Goal: Task Accomplishment & Management: Use online tool/utility

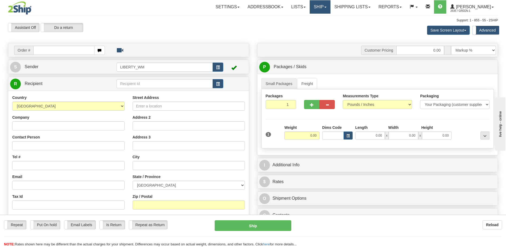
click at [328, 10] on link "Ship" at bounding box center [320, 6] width 21 height 13
click at [316, 25] on span "OnHold / Order Queue" at bounding box center [306, 25] width 38 height 4
click at [324, 8] on link "Ship" at bounding box center [320, 6] width 21 height 13
click at [317, 25] on span "OnHold / Order Queue" at bounding box center [306, 25] width 38 height 4
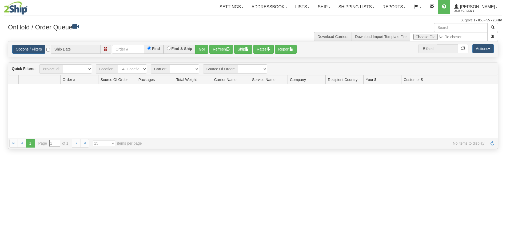
type input "[DATE]"
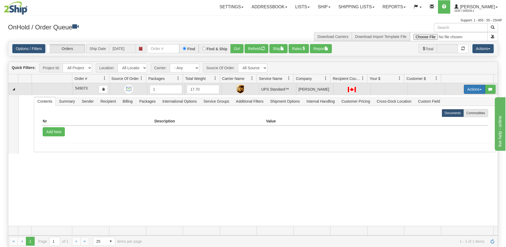
click at [469, 89] on button "Actions" at bounding box center [474, 89] width 21 height 9
click at [451, 121] on span "Ship" at bounding box center [449, 120] width 11 height 4
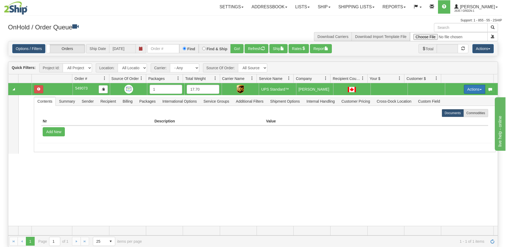
click at [473, 91] on button "Actions" at bounding box center [474, 89] width 21 height 9
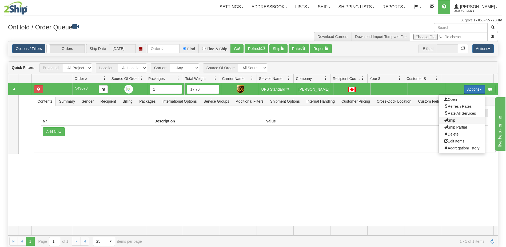
click at [444, 122] on span "Ship" at bounding box center [449, 120] width 11 height 4
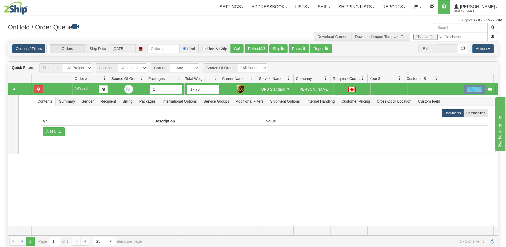
click at [419, 176] on div "31753310 LIBERTY_COSTCO 91439228 0 549073 1 17.70 UPS Standard™ Shipping Dept J…" at bounding box center [253, 154] width 490 height 142
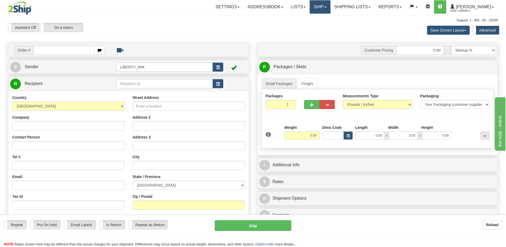
click at [324, 7] on link "Ship" at bounding box center [320, 6] width 21 height 13
click at [324, 25] on span "OnHold / Order Queue" at bounding box center [306, 25] width 38 height 4
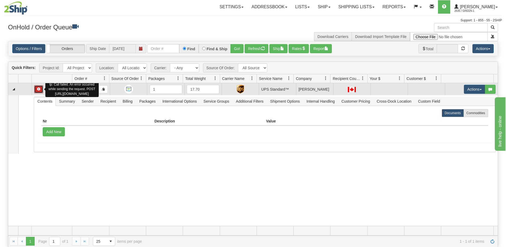
click at [36, 91] on button "button" at bounding box center [38, 89] width 9 height 8
click at [40, 90] on span "button" at bounding box center [38, 88] width 3 height 3
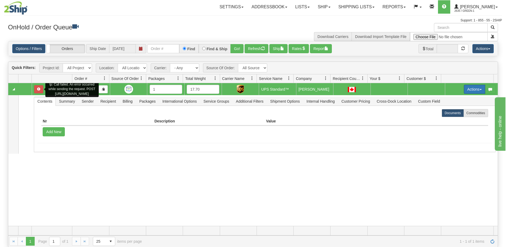
click at [479, 88] on button "Actions" at bounding box center [474, 89] width 21 height 9
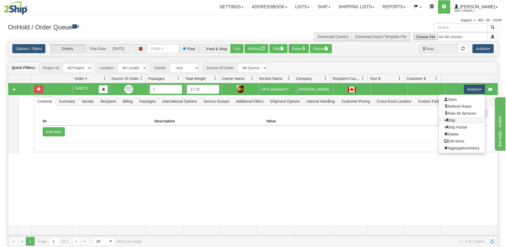
click at [456, 120] on link "Ship" at bounding box center [462, 120] width 46 height 7
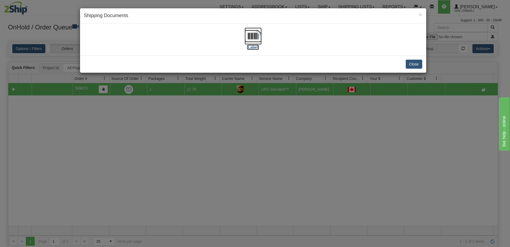
click at [253, 47] on label "[Label]" at bounding box center [253, 47] width 12 height 5
click at [340, 35] on div "[Label]" at bounding box center [253, 39] width 338 height 24
click at [413, 66] on button "Close" at bounding box center [414, 63] width 17 height 9
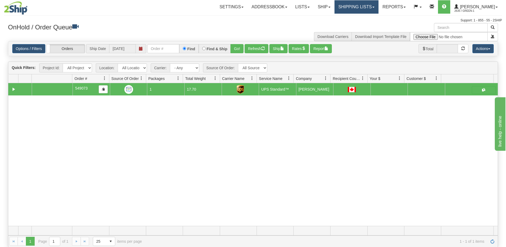
click at [365, 7] on link "Shipping lists" at bounding box center [357, 6] width 44 height 13
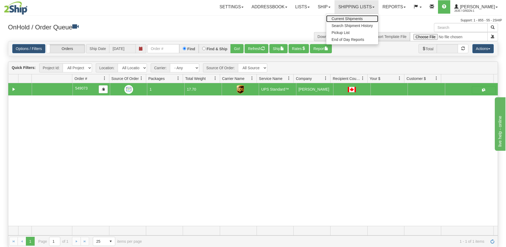
click at [362, 18] on span "Current Shipments" at bounding box center [347, 19] width 31 height 4
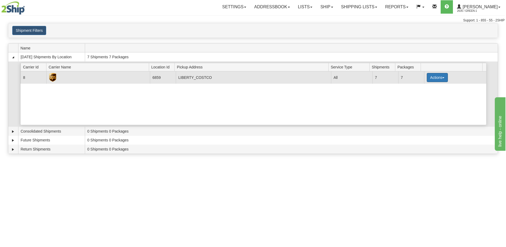
click at [436, 77] on button "Actions" at bounding box center [437, 77] width 21 height 9
click at [424, 102] on span "Pickup" at bounding box center [417, 101] width 14 height 4
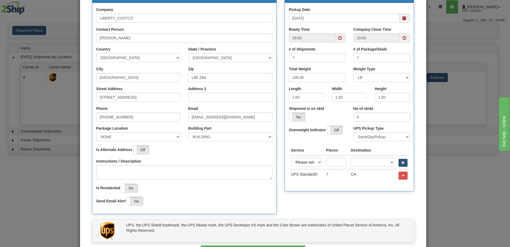
scroll to position [53, 0]
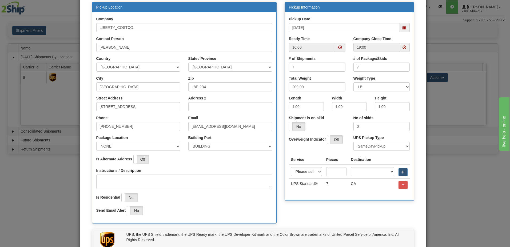
click at [338, 46] on span at bounding box center [340, 47] width 4 height 4
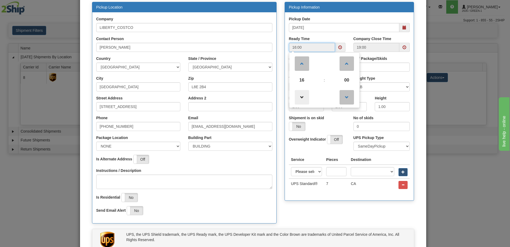
click at [303, 93] on span at bounding box center [302, 97] width 14 height 14
click at [300, 96] on span at bounding box center [302, 97] width 14 height 14
click at [300, 98] on span at bounding box center [302, 97] width 14 height 14
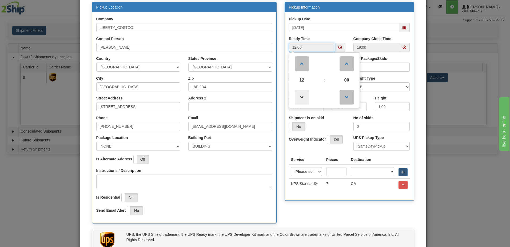
type input "11:00"
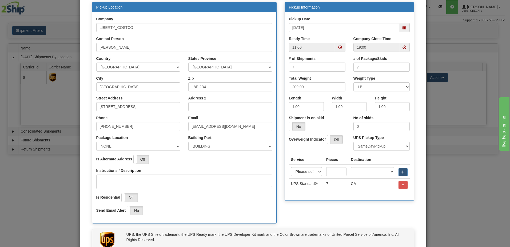
click at [353, 37] on label "Company Close Time" at bounding box center [372, 38] width 38 height 5
click at [353, 43] on input "19:00" at bounding box center [376, 47] width 46 height 9
click at [403, 47] on span at bounding box center [405, 47] width 4 height 4
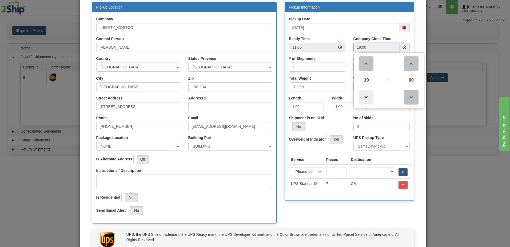
click at [363, 99] on span at bounding box center [366, 97] width 14 height 14
click at [364, 98] on span at bounding box center [366, 97] width 14 height 14
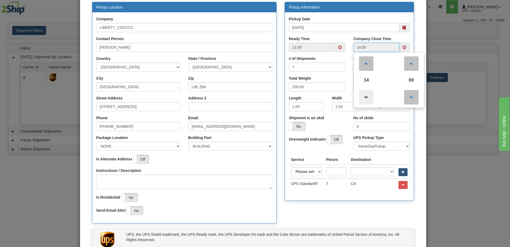
click at [364, 98] on span at bounding box center [366, 97] width 14 height 14
click at [410, 63] on span at bounding box center [411, 63] width 14 height 14
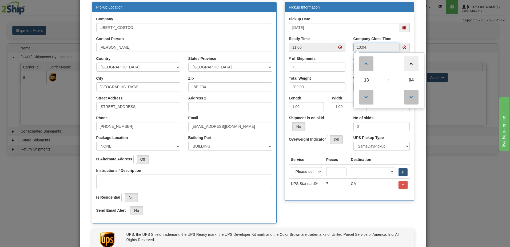
click at [410, 63] on span at bounding box center [411, 63] width 14 height 14
click at [409, 98] on span at bounding box center [411, 97] width 14 height 14
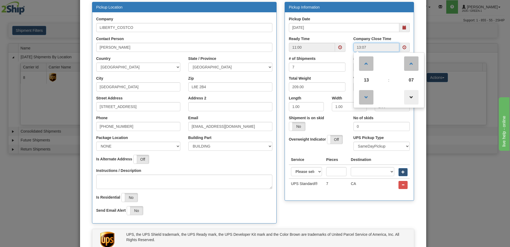
click at [409, 98] on span at bounding box center [411, 97] width 14 height 14
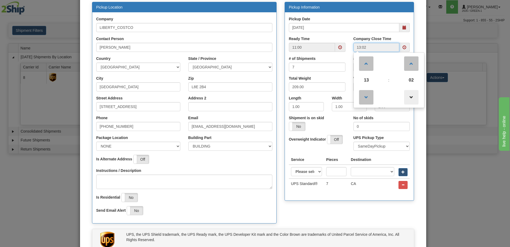
click at [409, 98] on span at bounding box center [411, 97] width 14 height 14
type input "13:00"
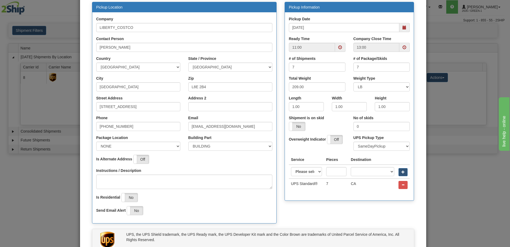
click at [328, 201] on div "Pickup Information Pickup Date [DATE] Ready Time 11:00 13:00 7 7" at bounding box center [350, 104] width 138 height 204
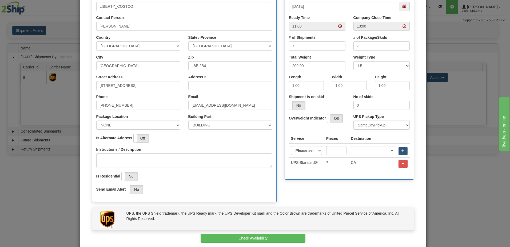
scroll to position [100, 0]
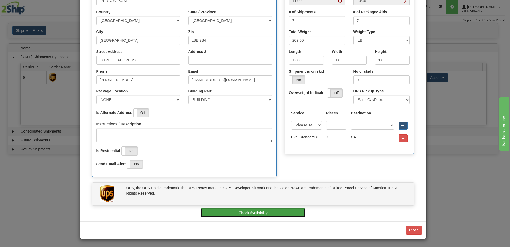
click at [268, 214] on button "Check Availability" at bounding box center [253, 212] width 105 height 9
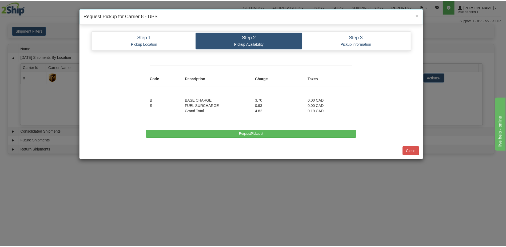
scroll to position [0, 0]
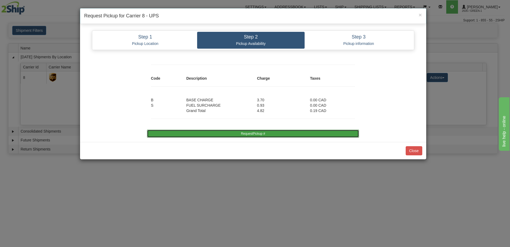
click at [255, 133] on button "RequestPickup #" at bounding box center [253, 133] width 212 height 8
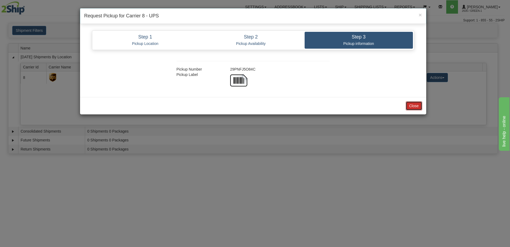
click at [415, 108] on button "Close" at bounding box center [414, 105] width 17 height 9
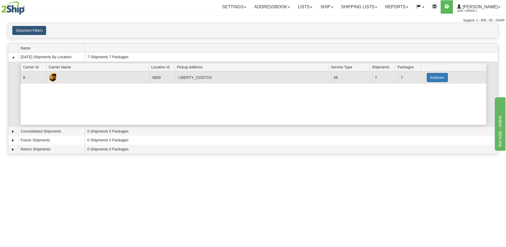
click at [441, 80] on button "Actions" at bounding box center [437, 77] width 21 height 9
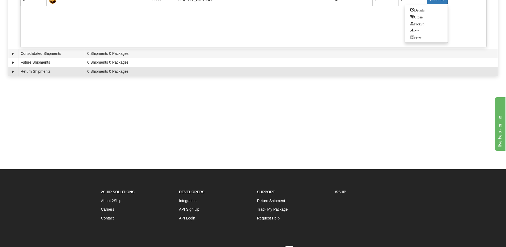
scroll to position [53, 0]
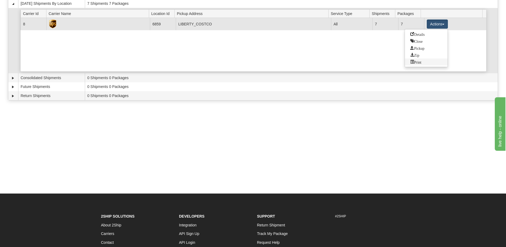
click at [416, 63] on span "Print" at bounding box center [415, 62] width 11 height 4
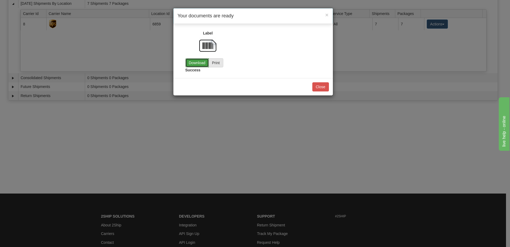
click at [196, 62] on link "Download" at bounding box center [196, 62] width 23 height 9
drag, startPoint x: 107, startPoint y: 179, endPoint x: 112, endPoint y: 184, distance: 6.6
click at [107, 179] on div "× Your documents are ready Label Download Print Customs" at bounding box center [255, 123] width 510 height 247
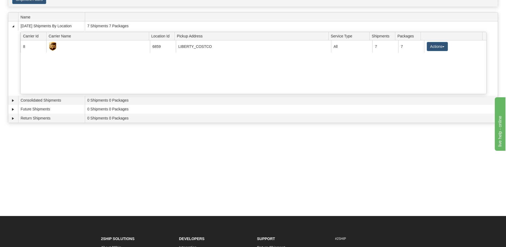
scroll to position [0, 0]
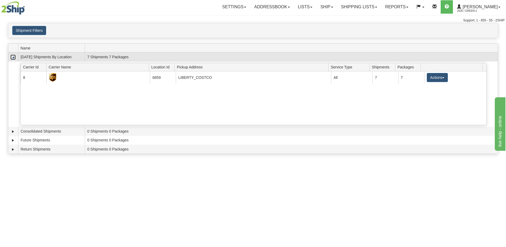
click at [13, 57] on link "Collapse" at bounding box center [12, 56] width 5 height 5
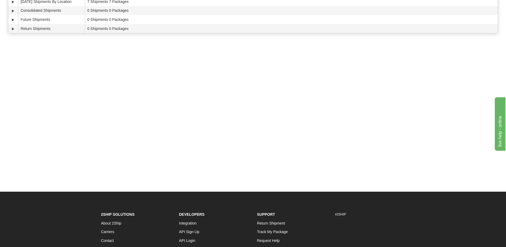
scroll to position [110, 0]
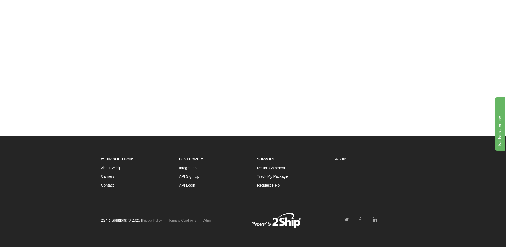
click at [42, 55] on div "Toggle navigation Settings Shipping Preferences Fields Preferences New Recipien…" at bounding box center [253, 13] width 506 height 247
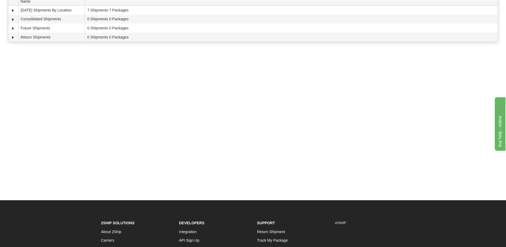
scroll to position [0, 0]
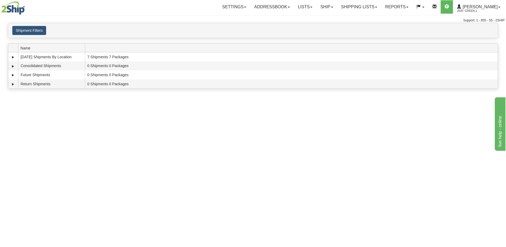
click at [56, 153] on div "Toggle navigation Settings Shipping Preferences Fields Preferences New Recipien…" at bounding box center [253, 123] width 506 height 247
